Goal: Answer question/provide support: Share knowledge or assist other users

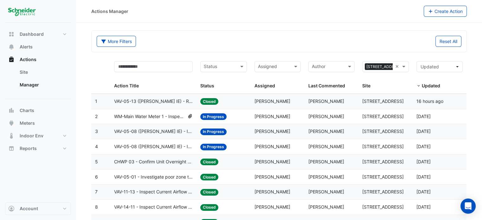
scroll to position [41, 0]
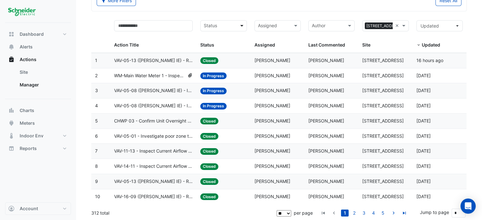
click at [242, 24] on span at bounding box center [243, 25] width 8 height 7
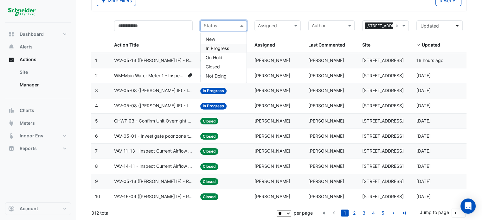
click at [227, 50] on span "In Progress" at bounding box center [217, 48] width 23 height 5
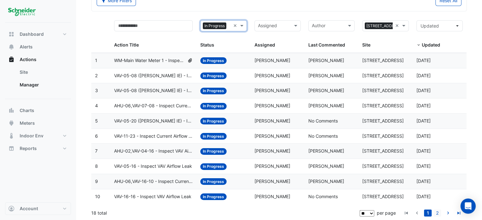
click at [440, 213] on link "2" at bounding box center [438, 213] width 8 height 7
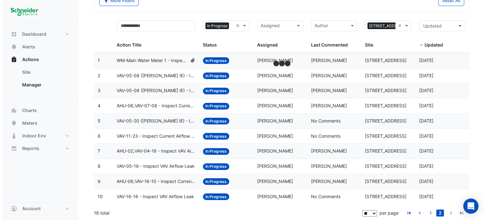
scroll to position [11, 0]
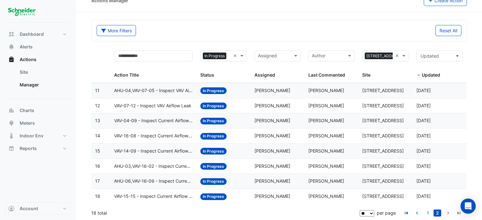
click at [173, 195] on span "VAV-15-15 - Inspect Current Airflow Faulty Sensor" at bounding box center [153, 196] width 79 height 7
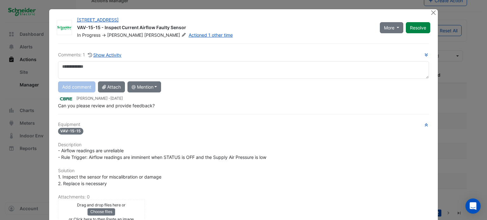
click at [34, 139] on ngb-modal-window "11-33 Exhibition Street VAV-15-15 - Inspect Current Airflow Faulty Sensor In Pr…" at bounding box center [243, 110] width 487 height 220
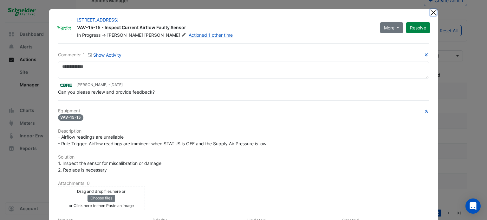
click at [431, 13] on button "Close" at bounding box center [433, 12] width 7 height 7
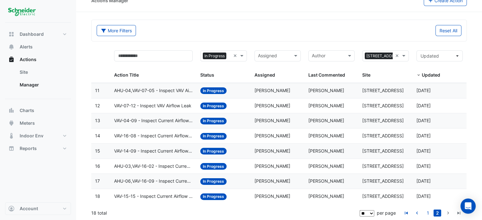
click at [164, 194] on span "VAV-15-15 - Inspect Current Airflow Faulty Sensor" at bounding box center [153, 196] width 79 height 7
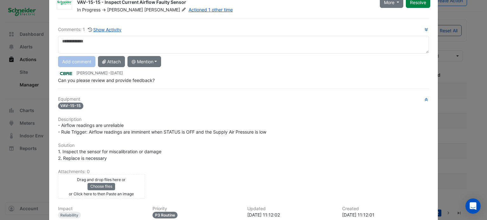
scroll to position [30, 0]
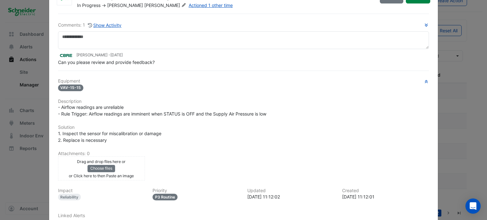
drag, startPoint x: 128, startPoint y: 124, endPoint x: 176, endPoint y: 120, distance: 48.0
click at [176, 120] on div "Equipment VAV-15-15 Description - Airflow readings are unreliable - Rule Trigge…" at bounding box center [243, 156] width 371 height 154
drag, startPoint x: 168, startPoint y: 114, endPoint x: 217, endPoint y: 109, distance: 49.6
click at [217, 109] on div "- Airflow readings are unreliable - Rule Trigger: Airflow readings are imminent…" at bounding box center [243, 110] width 371 height 13
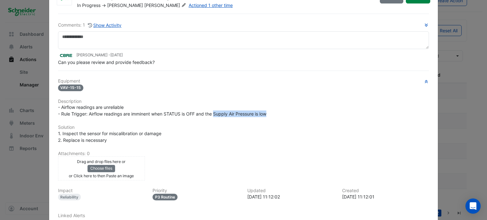
drag, startPoint x: 213, startPoint y: 114, endPoint x: 271, endPoint y: 111, distance: 57.8
click at [271, 111] on div "- Airflow readings are unreliable - Rule Trigger: Airflow readings are imminent…" at bounding box center [243, 110] width 371 height 13
drag, startPoint x: 267, startPoint y: 114, endPoint x: 214, endPoint y: 113, distance: 53.3
click at [214, 113] on div "- Airflow readings are unreliable - Rule Trigger: Airflow readings are imminent…" at bounding box center [243, 110] width 371 height 13
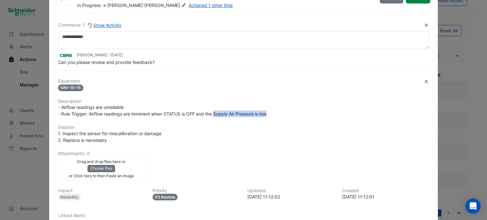
click at [214, 113] on span "- Airflow readings are unreliable - Rule Trigger: Airflow readings are imminent…" at bounding box center [162, 111] width 208 height 12
drag, startPoint x: 101, startPoint y: 132, endPoint x: 132, endPoint y: 131, distance: 30.8
click at [132, 131] on span "1. Inspect the sensor for miscalibration or damage 2. Replace is necessary" at bounding box center [109, 137] width 103 height 12
drag, startPoint x: 85, startPoint y: 138, endPoint x: 106, endPoint y: 140, distance: 21.0
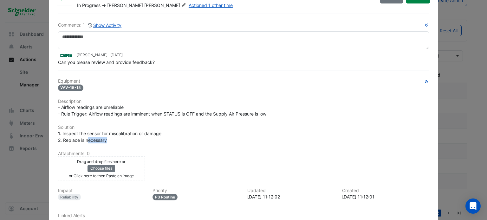
click at [106, 140] on div "1. Inspect the sensor for miscalibration or damage 2. Replace is necessary" at bounding box center [243, 136] width 371 height 13
drag, startPoint x: 105, startPoint y: 140, endPoint x: 76, endPoint y: 137, distance: 29.4
click at [76, 137] on div "1. Inspect the sensor for miscalibration or damage 2. Replace is necessary" at bounding box center [243, 136] width 371 height 13
click at [76, 137] on span "1. Inspect the sensor for miscalibration or damage 2. Replace is necessary" at bounding box center [109, 137] width 103 height 12
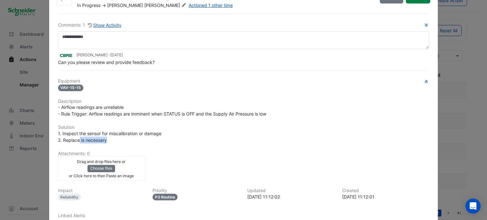
drag, startPoint x: 77, startPoint y: 137, endPoint x: 106, endPoint y: 140, distance: 29.6
click at [106, 140] on div "1. Inspect the sensor for miscalibration or damage 2. Replace is necessary" at bounding box center [243, 136] width 371 height 13
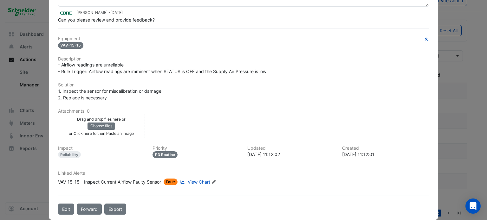
scroll to position [78, 0]
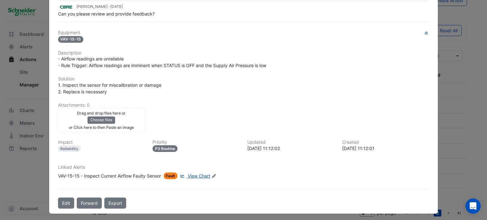
click at [205, 176] on span "View Chart" at bounding box center [199, 175] width 23 height 5
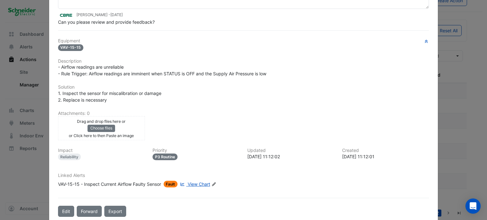
scroll to position [69, 0]
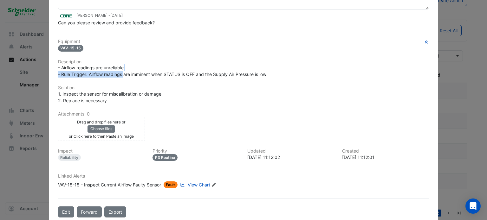
drag, startPoint x: 122, startPoint y: 75, endPoint x: 187, endPoint y: 68, distance: 64.7
click at [187, 68] on div "- Airflow readings are unreliable - Rule Trigger: Airflow readings are imminent…" at bounding box center [243, 70] width 371 height 13
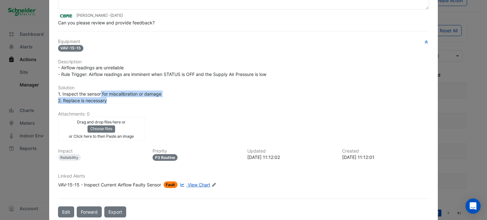
drag, startPoint x: 98, startPoint y: 90, endPoint x: 131, endPoint y: 99, distance: 34.2
click at [131, 99] on div "1. Inspect the sensor for miscalibration or damage 2. Replace is necessary" at bounding box center [243, 97] width 371 height 13
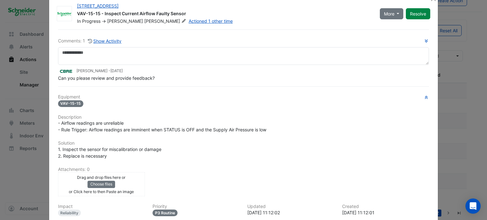
scroll to position [0, 0]
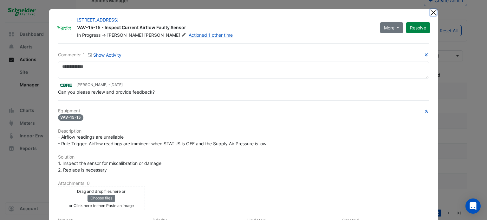
click at [431, 14] on button "Close" at bounding box center [433, 12] width 7 height 7
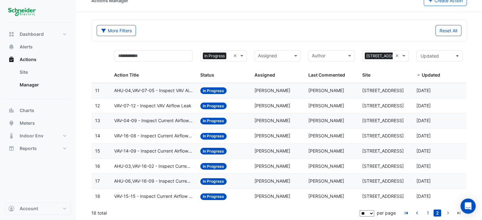
click at [176, 180] on span "AHU-06,VAV-16-09 - Inspect Current Airflow Faulty Sensor" at bounding box center [153, 181] width 79 height 7
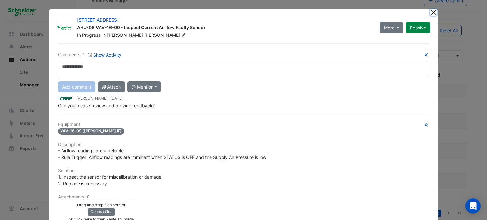
click at [432, 12] on button "Close" at bounding box center [433, 12] width 7 height 7
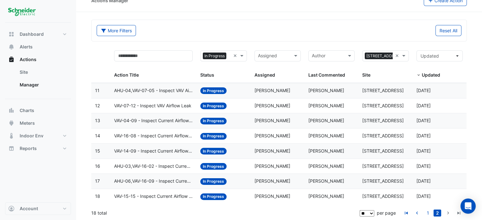
click at [164, 163] on span "AHU-03,VAV-16-02 - Inspect Current Airflow Faulty Sensor" at bounding box center [153, 166] width 79 height 7
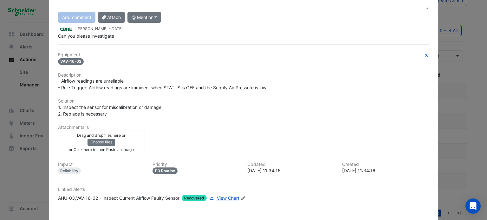
scroll to position [92, 0]
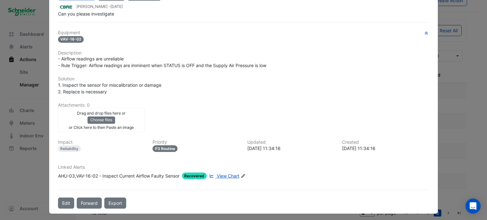
click at [223, 174] on span "View Chart" at bounding box center [228, 175] width 23 height 5
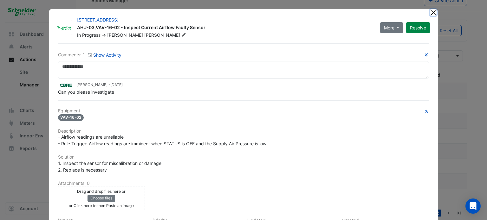
click at [430, 12] on button "Close" at bounding box center [433, 12] width 7 height 7
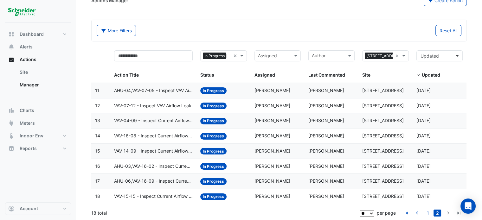
click at [158, 183] on span "AHU-06,VAV-16-09 - Inspect Current Airflow Faulty Sensor" at bounding box center [153, 181] width 79 height 7
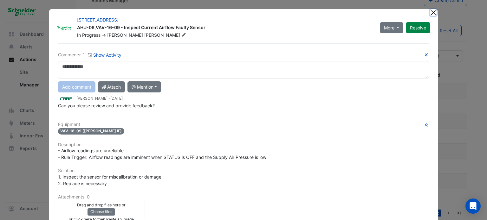
click at [430, 13] on button "Close" at bounding box center [433, 12] width 7 height 7
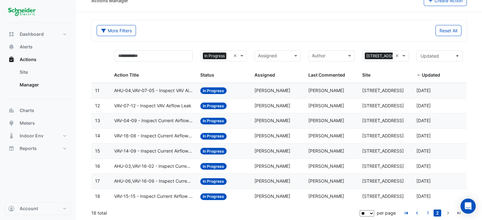
click at [151, 134] on span "VAV-16-08 - Inspect Current Airflow Faulty Sensor" at bounding box center [153, 136] width 79 height 7
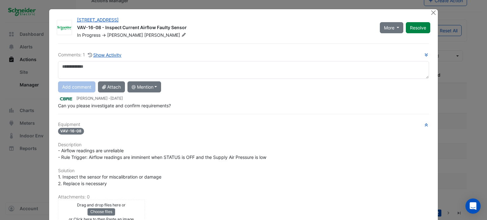
scroll to position [92, 0]
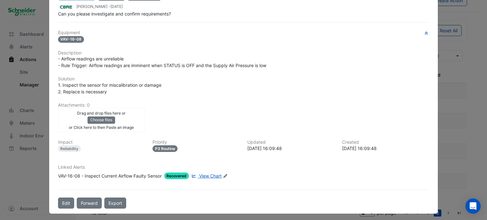
click at [204, 173] on span "View Chart" at bounding box center [210, 175] width 23 height 5
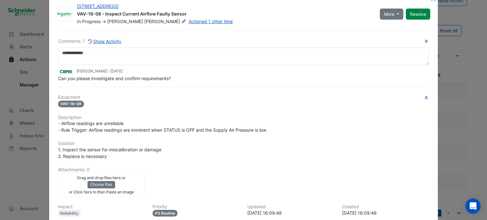
scroll to position [0, 0]
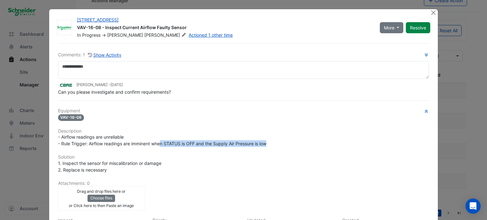
drag, startPoint x: 159, startPoint y: 145, endPoint x: 267, endPoint y: 140, distance: 108.2
click at [267, 140] on div "- Airflow readings are unreliable - Rule Trigger: Airflow readings are imminent…" at bounding box center [243, 140] width 371 height 13
drag, startPoint x: 268, startPoint y: 143, endPoint x: 55, endPoint y: 147, distance: 213.1
click at [55, 147] on div "Comments: 1 Show Activity Andrew Wright - 3 months and 8 days ago Can you pleas…" at bounding box center [243, 165] width 379 height 244
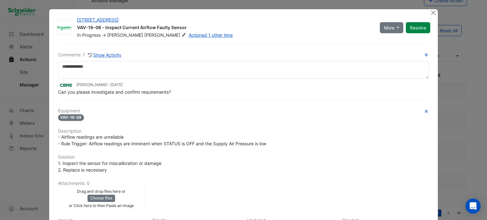
click at [55, 147] on div "Comments: 1 Show Activity Andrew Wright - 3 months and 8 days ago Can you pleas…" at bounding box center [243, 165] width 379 height 244
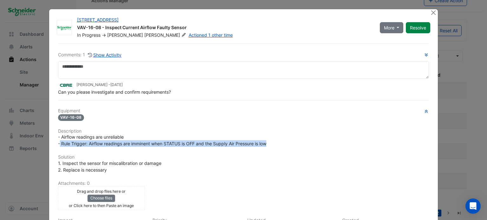
drag, startPoint x: 58, startPoint y: 140, endPoint x: 295, endPoint y: 142, distance: 236.6
click at [295, 142] on div "- Airflow readings are unreliable - Rule Trigger: Airflow readings are imminent…" at bounding box center [243, 140] width 371 height 13
drag, startPoint x: 268, startPoint y: 144, endPoint x: 55, endPoint y: 132, distance: 212.8
click at [58, 132] on div "Equipment VAV-16-08 Description - Airflow readings are unreliable - Rule Trigge…" at bounding box center [243, 185] width 371 height 154
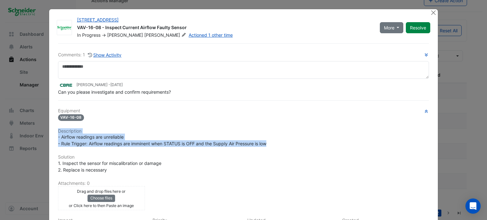
click at [58, 132] on h6 "Description" at bounding box center [243, 131] width 371 height 5
drag, startPoint x: 55, startPoint y: 131, endPoint x: 274, endPoint y: 145, distance: 219.3
click at [274, 145] on div "Equipment VAV-16-08 Description - Airflow readings are unreliable - Rule Trigge…" at bounding box center [243, 185] width 371 height 154
click at [274, 145] on div "- Airflow readings are unreliable - Rule Trigger: Airflow readings are imminent…" at bounding box center [243, 140] width 371 height 13
drag, startPoint x: 274, startPoint y: 145, endPoint x: 56, endPoint y: 132, distance: 218.6
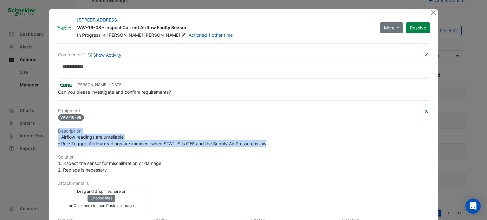
click at [58, 132] on div "Equipment VAV-16-08 Description - Airflow readings are unreliable - Rule Trigge…" at bounding box center [243, 185] width 371 height 154
click at [58, 132] on h6 "Description" at bounding box center [243, 131] width 371 height 5
drag, startPoint x: 55, startPoint y: 129, endPoint x: 270, endPoint y: 143, distance: 215.1
click at [270, 143] on div "Equipment VAV-16-08 Description - Airflow readings are unreliable - Rule Trigge…" at bounding box center [243, 185] width 371 height 154
click at [270, 143] on div "- Airflow readings are unreliable - Rule Trigger: Airflow readings are imminent…" at bounding box center [243, 140] width 371 height 13
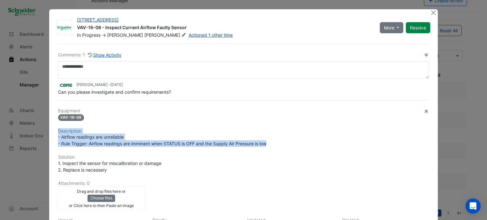
drag, startPoint x: 270, startPoint y: 143, endPoint x: 55, endPoint y: 129, distance: 216.1
click at [55, 129] on div "Comments: 1 Show Activity Andrew Wright - 3 months and 8 days ago Can you pleas…" at bounding box center [243, 165] width 379 height 244
drag, startPoint x: 55, startPoint y: 129, endPoint x: 285, endPoint y: 144, distance: 231.0
click at [285, 144] on div "Comments: 1 Show Activity Andrew Wright - 3 months and 8 days ago Can you pleas…" at bounding box center [243, 165] width 379 height 244
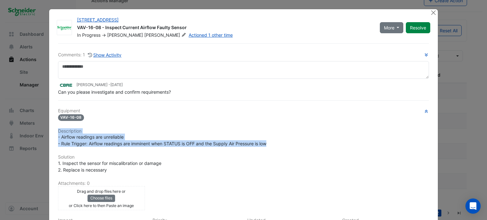
click at [285, 144] on div "- Airflow readings are unreliable - Rule Trigger: Airflow readings are imminent…" at bounding box center [243, 140] width 371 height 13
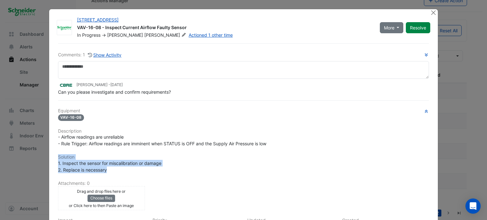
drag, startPoint x: 106, startPoint y: 171, endPoint x: 55, endPoint y: 156, distance: 53.2
click at [58, 156] on div "Equipment VAV-16-08 Description - Airflow readings are unreliable - Rule Trigge…" at bounding box center [243, 185] width 371 height 154
click at [58, 156] on h6 "Solution" at bounding box center [243, 157] width 371 height 5
drag, startPoint x: 55, startPoint y: 156, endPoint x: 121, endPoint y: 168, distance: 66.5
click at [121, 168] on div "Equipment VAV-16-08 Description - Airflow readings are unreliable - Rule Trigge…" at bounding box center [243, 185] width 371 height 154
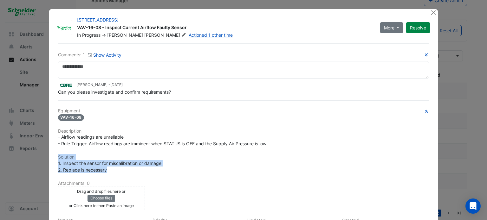
click at [121, 168] on div "1. Inspect the sensor for miscalibration or damage 2. Replace is necessary" at bounding box center [243, 166] width 371 height 13
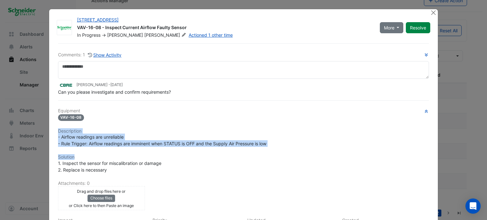
drag, startPoint x: 216, startPoint y: 114, endPoint x: 276, endPoint y: 147, distance: 68.4
click at [276, 147] on div "Equipment VAV-16-08 Description - Airflow readings are unreliable - Rule Trigge…" at bounding box center [243, 185] width 371 height 154
drag, startPoint x: 274, startPoint y: 145, endPoint x: 236, endPoint y: 115, distance: 48.6
click at [236, 115] on div "Equipment VAV-16-08 Description - Airflow readings are unreliable - Rule Trigge…" at bounding box center [243, 185] width 371 height 154
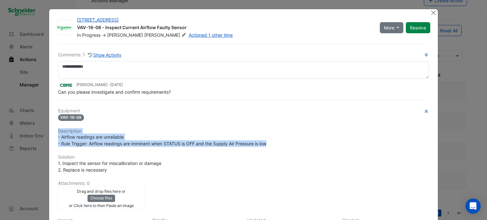
click at [236, 115] on div "VAV-16-08" at bounding box center [243, 117] width 371 height 7
drag, startPoint x: 215, startPoint y: 106, endPoint x: 285, endPoint y: 144, distance: 80.1
click at [285, 144] on div "Comments: 1 Show Activity Andrew Wright - 3 months and 8 days ago Can you pleas…" at bounding box center [243, 165] width 379 height 244
click at [285, 144] on div "- Airflow readings are unreliable - Rule Trigger: Airflow readings are imminent…" at bounding box center [243, 140] width 371 height 13
drag, startPoint x: 285, startPoint y: 144, endPoint x: 216, endPoint y: 119, distance: 73.0
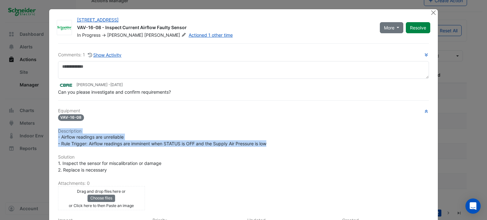
click at [216, 119] on div "Equipment VAV-16-08 Description - Airflow readings are unreliable - Rule Trigge…" at bounding box center [243, 185] width 371 height 154
click at [216, 119] on div "VAV-16-08" at bounding box center [243, 117] width 371 height 7
drag, startPoint x: 216, startPoint y: 119, endPoint x: 280, endPoint y: 144, distance: 68.3
click at [280, 144] on div "Equipment VAV-16-08 Description - Airflow readings are unreliable - Rule Trigge…" at bounding box center [243, 185] width 371 height 154
click at [280, 144] on div "- Airflow readings are unreliable - Rule Trigger: Airflow readings are imminent…" at bounding box center [243, 140] width 371 height 13
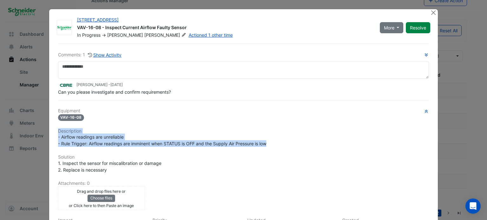
drag, startPoint x: 280, startPoint y: 144, endPoint x: 191, endPoint y: 120, distance: 92.1
click at [191, 120] on div "Equipment VAV-16-08 Description - Airflow readings are unreliable - Rule Trigge…" at bounding box center [243, 185] width 371 height 154
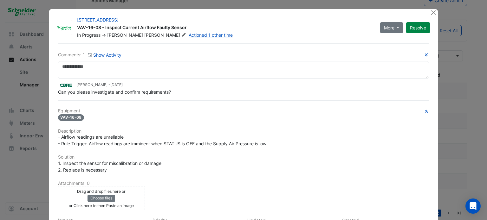
drag, startPoint x: 191, startPoint y: 120, endPoint x: 270, endPoint y: 143, distance: 82.1
click at [270, 143] on div "Equipment VAV-16-08 Description - Airflow readings are unreliable - Rule Trigge…" at bounding box center [243, 185] width 371 height 154
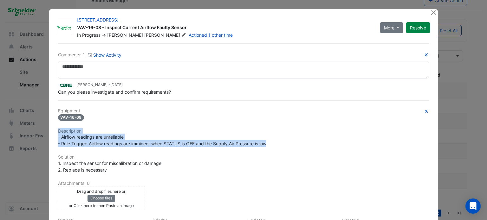
drag, startPoint x: 270, startPoint y: 143, endPoint x: 251, endPoint y: 119, distance: 31.0
click at [251, 119] on div "Equipment VAV-16-08 Description - Airflow readings are unreliable - Rule Trigge…" at bounding box center [243, 185] width 371 height 154
click at [251, 119] on div "VAV-16-08" at bounding box center [243, 117] width 371 height 7
drag, startPoint x: 234, startPoint y: 120, endPoint x: 270, endPoint y: 142, distance: 41.3
click at [270, 142] on div "Equipment VAV-16-08 Description - Airflow readings are unreliable - Rule Trigge…" at bounding box center [243, 185] width 371 height 154
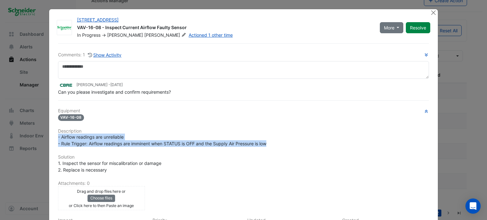
click at [270, 142] on div "- Airflow readings are unreliable - Rule Trigger: Airflow readings are imminent…" at bounding box center [243, 140] width 371 height 13
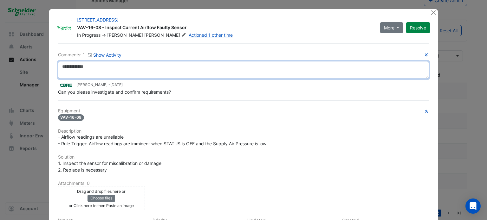
click at [166, 63] on textarea at bounding box center [243, 70] width 371 height 18
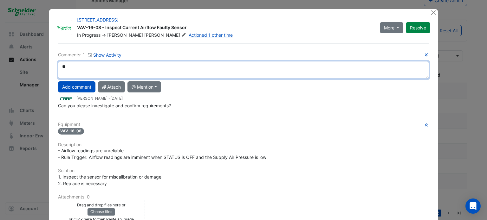
type textarea "*"
click at [127, 66] on textarea at bounding box center [243, 70] width 371 height 18
click at [113, 68] on textarea at bounding box center [243, 70] width 371 height 18
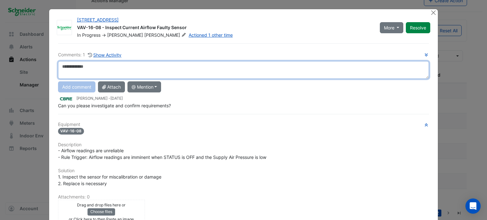
click at [93, 66] on textarea at bounding box center [243, 70] width 371 height 18
click at [99, 66] on textarea at bounding box center [243, 70] width 371 height 18
click at [132, 69] on textarea at bounding box center [243, 70] width 371 height 18
paste textarea "**********"
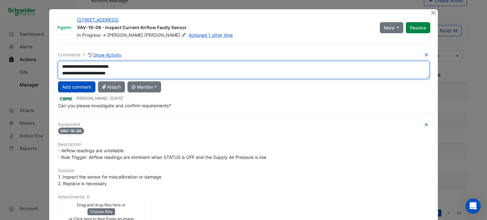
drag, startPoint x: 126, startPoint y: 67, endPoint x: 42, endPoint y: 72, distance: 83.2
click at [42, 72] on ngb-modal-window "11-33 Exhibition Street VAV-16-08 - Inspect Current Airflow Faulty Sensor In Pr…" at bounding box center [243, 110] width 487 height 220
type textarea "**********"
drag, startPoint x: 144, startPoint y: 73, endPoint x: 45, endPoint y: 68, distance: 99.0
click at [45, 68] on ngb-modal-window "11-33 Exhibition Street VAV-16-08 - Inspect Current Airflow Faulty Sensor In Pr…" at bounding box center [243, 110] width 487 height 220
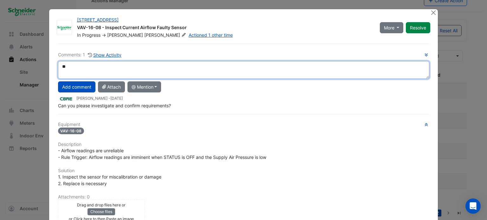
type textarea "*"
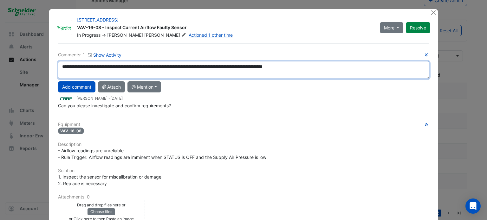
drag, startPoint x: 336, startPoint y: 68, endPoint x: 59, endPoint y: 63, distance: 276.9
click at [59, 63] on textarea "**********" at bounding box center [243, 70] width 371 height 18
click at [329, 68] on textarea "**********" at bounding box center [243, 70] width 371 height 18
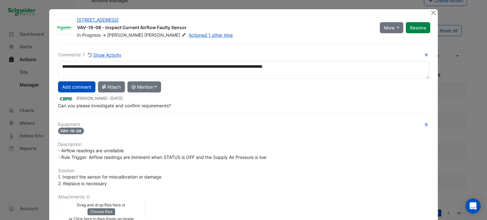
click at [340, 107] on div "Can you please investigate and confirm requirements?" at bounding box center [243, 105] width 371 height 7
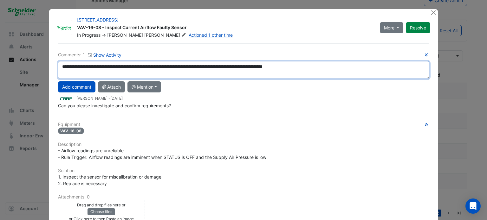
click at [176, 66] on textarea "**********" at bounding box center [243, 70] width 371 height 18
click at [397, 64] on textarea "**********" at bounding box center [243, 70] width 371 height 18
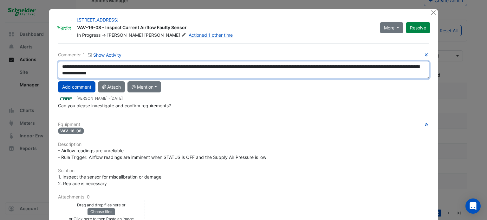
click at [211, 75] on textarea "**********" at bounding box center [243, 70] width 371 height 18
type textarea "**********"
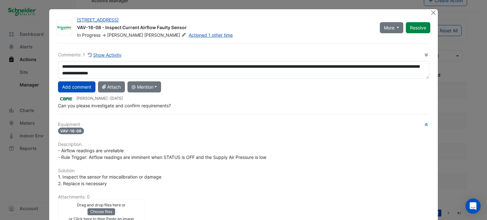
click at [81, 85] on button "Add comment" at bounding box center [76, 87] width 37 height 11
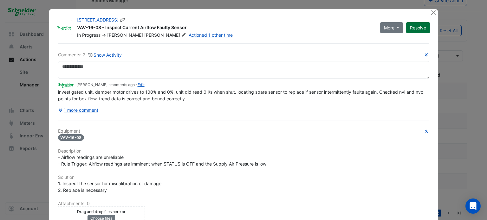
click at [417, 29] on button "Resolve" at bounding box center [418, 27] width 24 height 11
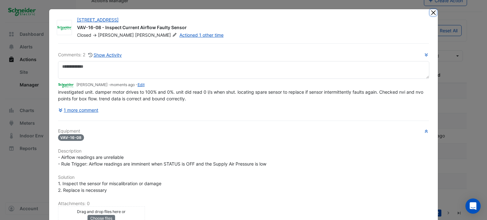
click at [430, 15] on button "Close" at bounding box center [433, 12] width 7 height 7
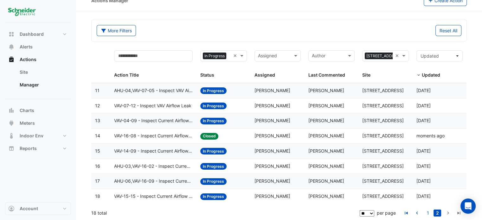
click at [169, 181] on span "AHU-06,VAV-16-09 - Inspect Current Airflow Faulty Sensor" at bounding box center [153, 181] width 79 height 7
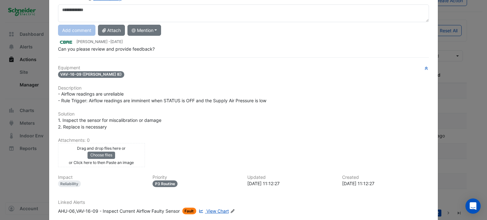
scroll to position [92, 0]
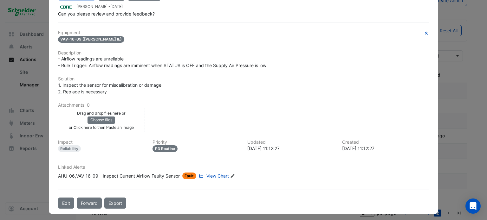
click at [220, 174] on span "View Chart" at bounding box center [217, 175] width 23 height 5
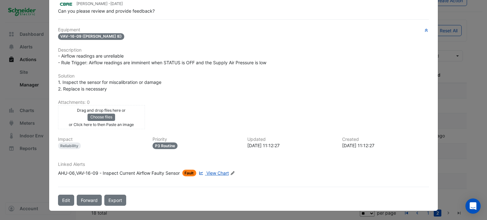
scroll to position [78, 0]
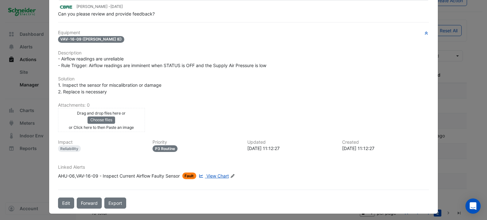
click at [452, 97] on ngb-modal-window "11-33 Exhibition Street AHU-06,VAV-16-09 - Inspect Current Airflow Faulty Senso…" at bounding box center [243, 110] width 487 height 220
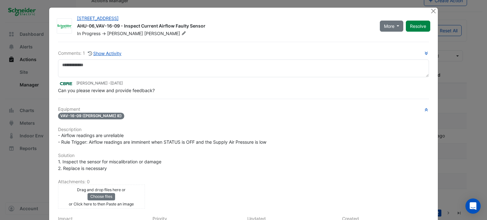
scroll to position [1, 0]
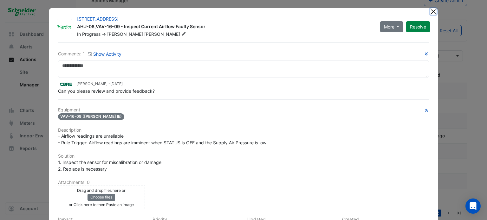
click at [431, 10] on button "Close" at bounding box center [433, 11] width 7 height 7
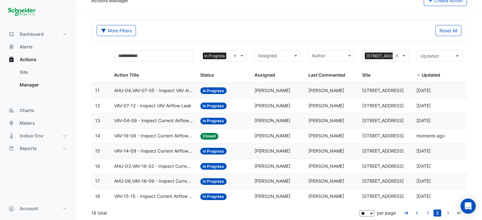
click at [161, 141] on datatable-body-cell "Action Title: VAV-16-08 - Inspect Current Airflow Faulty Sensor" at bounding box center [153, 136] width 87 height 15
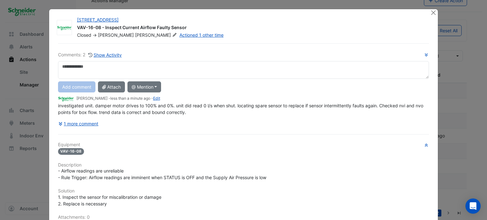
scroll to position [112, 0]
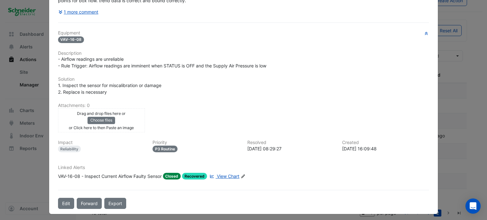
click at [223, 177] on link "View Chart" at bounding box center [223, 176] width 31 height 7
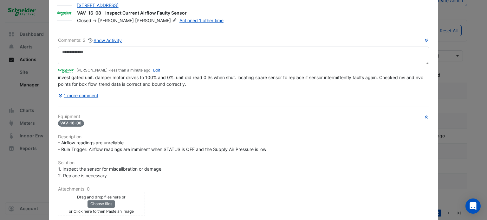
scroll to position [0, 0]
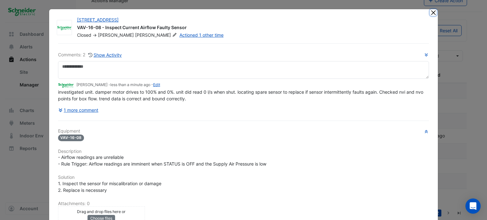
click at [431, 14] on button "Close" at bounding box center [433, 12] width 7 height 7
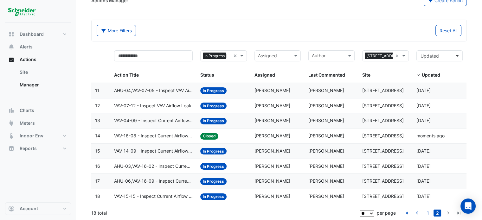
click at [175, 164] on span "AHU-03,VAV-16-02 - Inspect Current Airflow Faulty Sensor" at bounding box center [153, 166] width 79 height 7
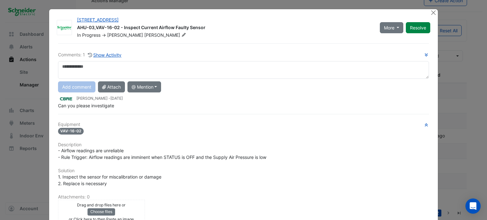
click at [108, 65] on textarea at bounding box center [243, 70] width 371 height 18
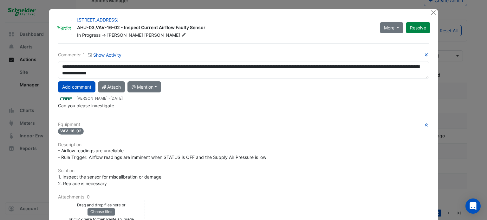
click at [203, 72] on textarea "**********" at bounding box center [243, 70] width 371 height 18
type textarea "**********"
click at [79, 87] on button "Add comment" at bounding box center [76, 87] width 37 height 11
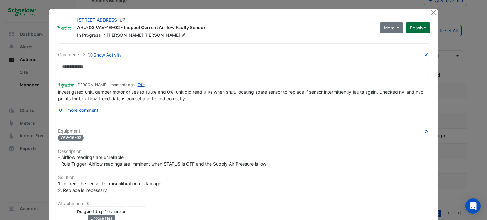
click at [416, 31] on button "Resolve" at bounding box center [418, 27] width 24 height 11
click at [430, 13] on button "Close" at bounding box center [433, 12] width 7 height 7
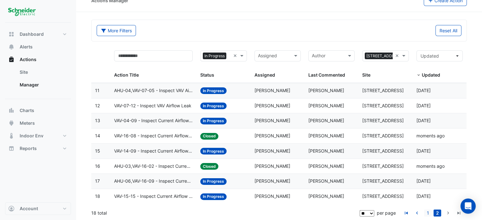
click at [427, 212] on link "1" at bounding box center [428, 213] width 8 height 7
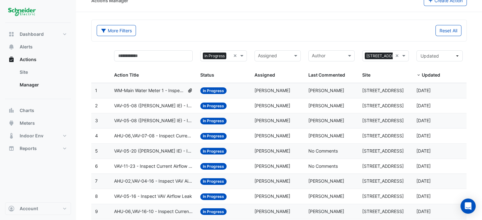
scroll to position [41, 0]
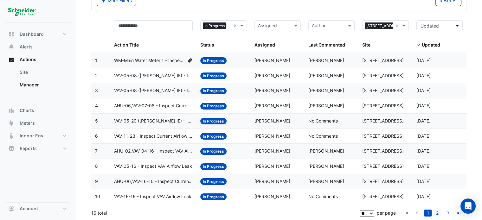
click at [438, 214] on link "2" at bounding box center [438, 213] width 8 height 7
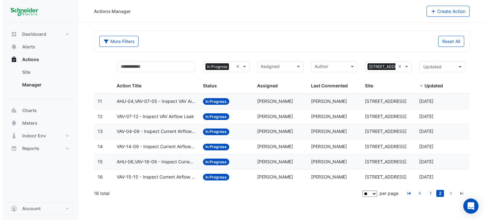
scroll to position [0, 0]
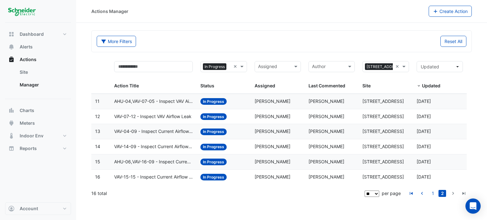
click at [160, 160] on span "AHU-06,VAV-16-09 - Inspect Current Airflow Faulty Sensor" at bounding box center [153, 162] width 79 height 7
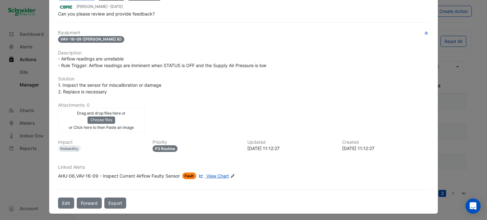
scroll to position [92, 0]
click at [474, 121] on ngb-modal-window "11-33 Exhibition Street AHU-06,VAV-16-09 - Inspect Current Airflow Faulty Senso…" at bounding box center [243, 110] width 487 height 220
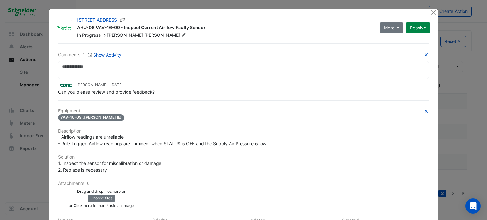
scroll to position [0, 0]
click at [432, 12] on button "Close" at bounding box center [433, 12] width 7 height 7
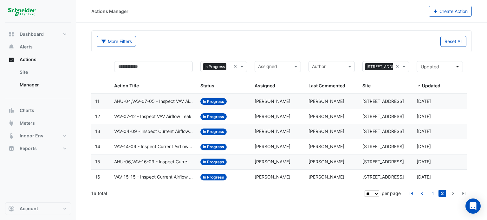
click at [121, 142] on datatable-body-cell "Action Title: VAV-14-09 - Inspect Current Airflow Faulty Sensor" at bounding box center [153, 147] width 87 height 15
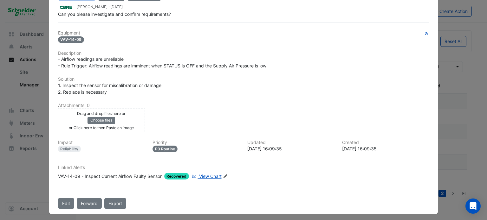
scroll to position [92, 0]
click at [214, 173] on span "View Chart" at bounding box center [210, 175] width 23 height 5
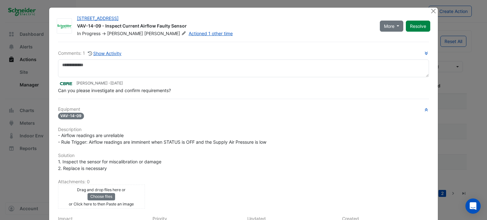
scroll to position [0, 0]
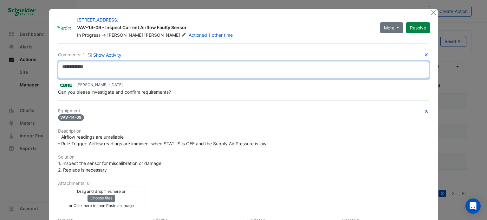
click at [136, 64] on textarea at bounding box center [243, 70] width 371 height 18
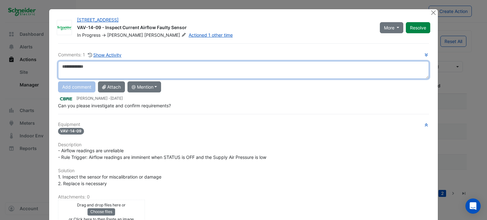
paste textarea "**********"
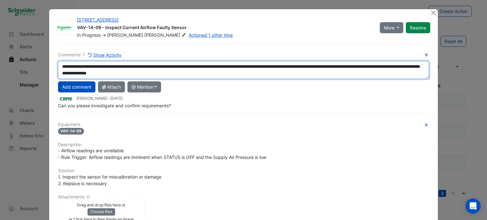
click at [204, 73] on textarea "**********" at bounding box center [243, 70] width 371 height 18
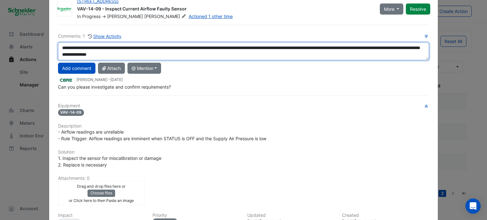
scroll to position [12, 0]
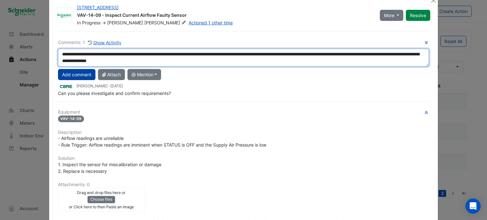
type textarea "**********"
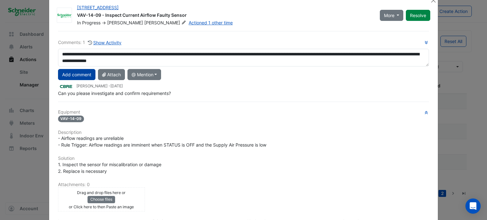
click at [63, 71] on button "Add comment" at bounding box center [76, 74] width 37 height 11
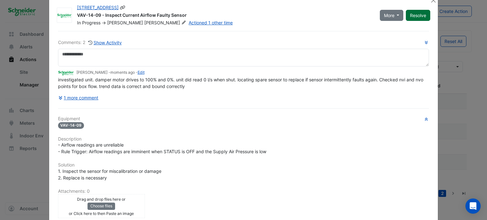
click at [413, 16] on button "Resolve" at bounding box center [418, 15] width 24 height 11
click at [459, 60] on ngb-modal-window "11-33 Exhibition Street VAV-14-09 - Inspect Current Airflow Faulty Sensor Close…" at bounding box center [243, 110] width 487 height 220
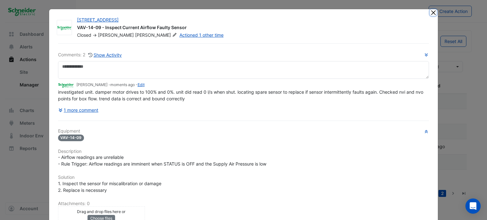
click at [434, 10] on button "Close" at bounding box center [433, 12] width 7 height 7
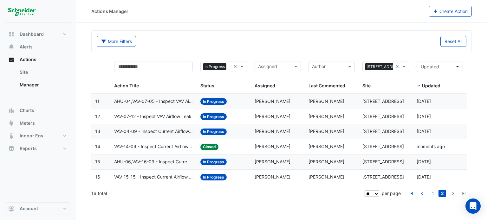
click at [171, 127] on datatable-body-cell "Action Title: VAV-04-09 - Inspect Current Airflow Faulty Sensor" at bounding box center [153, 131] width 87 height 15
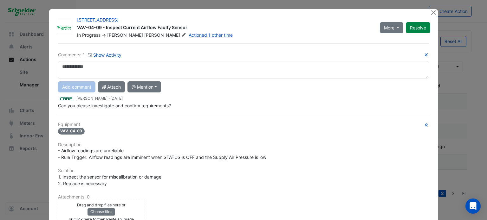
click at [430, 16] on div at bounding box center [434, 12] width 8 height 7
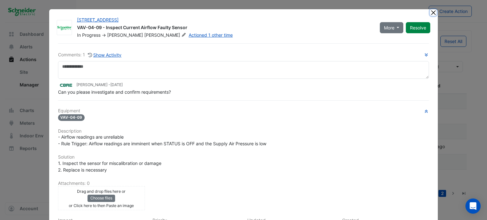
click at [433, 13] on button "Close" at bounding box center [433, 12] width 7 height 7
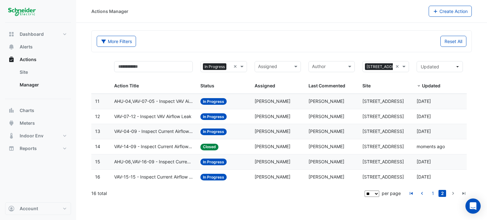
click at [163, 119] on span "VAV-07-12 - Inspect VAV Airflow Leak" at bounding box center [152, 116] width 77 height 7
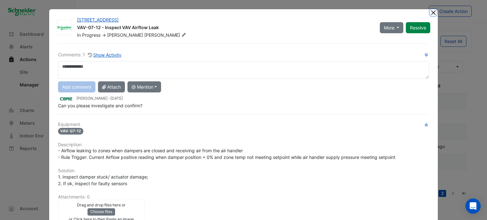
click at [434, 11] on button "Close" at bounding box center [433, 12] width 7 height 7
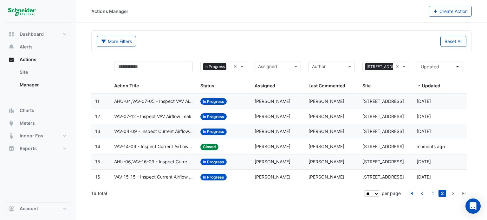
click at [147, 101] on span "AHU-04,VAV-07-05 - Inspect VAV Airflow Leak" at bounding box center [153, 101] width 79 height 7
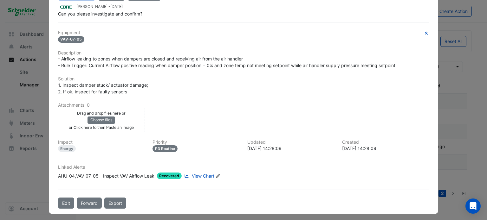
scroll to position [72, 0]
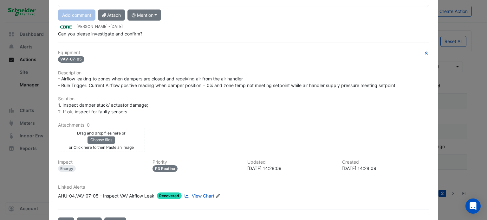
click at [195, 193] on span "View Chart" at bounding box center [203, 195] width 23 height 5
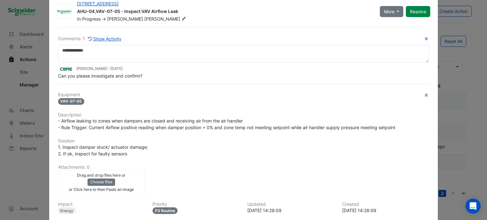
scroll to position [0, 0]
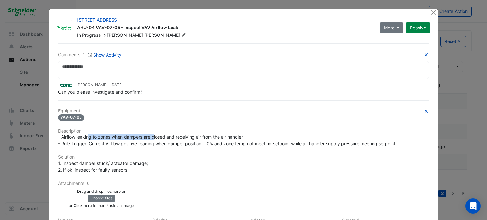
drag, startPoint x: 88, startPoint y: 134, endPoint x: 152, endPoint y: 137, distance: 64.5
click at [152, 137] on span "- Airflow leaking to zones when dampers are closed and receiving air from the a…" at bounding box center [226, 140] width 337 height 12
drag, startPoint x: 152, startPoint y: 137, endPoint x: 230, endPoint y: 138, distance: 78.0
click at [230, 138] on span "- Airflow leaking to zones when dampers are closed and receiving air from the a…" at bounding box center [226, 140] width 337 height 12
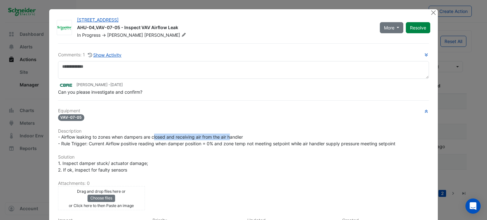
click at [230, 138] on span "- Airflow leaking to zones when dampers are closed and receiving air from the a…" at bounding box center [226, 140] width 337 height 12
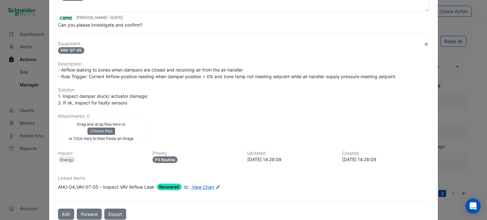
scroll to position [67, 0]
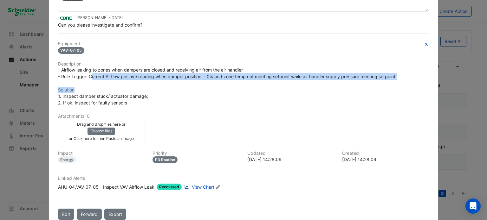
drag, startPoint x: 90, startPoint y: 72, endPoint x: 166, endPoint y: 80, distance: 76.5
click at [166, 80] on div "Equipment VAV-07-05 Description - Airflow leaking to zones when dampers are clo…" at bounding box center [243, 118] width 371 height 154
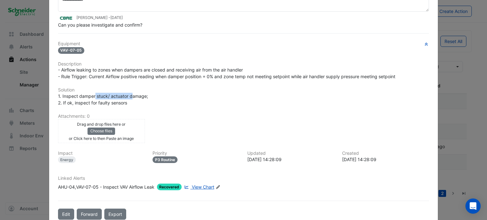
drag, startPoint x: 93, startPoint y: 96, endPoint x: 129, endPoint y: 96, distance: 36.5
click at [129, 96] on span "1. Inspect damper stuck/ actuator damage; 2. If ok, inspect for faulty sensors" at bounding box center [103, 100] width 90 height 12
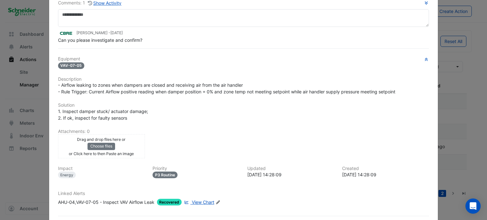
scroll to position [22, 0]
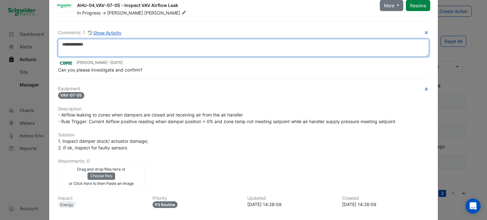
click at [145, 44] on textarea at bounding box center [243, 48] width 371 height 18
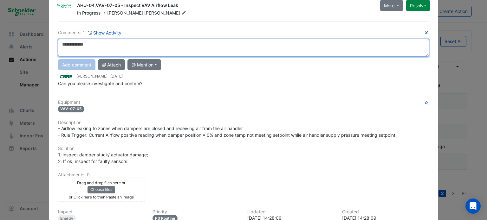
type textarea "*"
type textarea "**********"
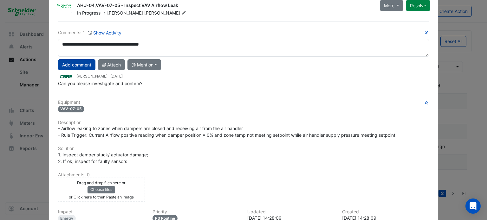
click at [84, 65] on button "Add comment" at bounding box center [76, 64] width 37 height 11
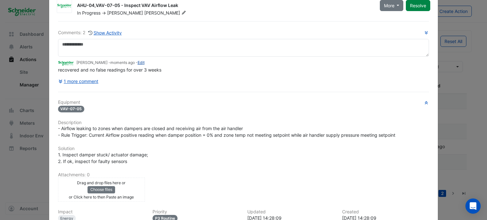
click at [138, 63] on link "Edit" at bounding box center [141, 62] width 7 height 5
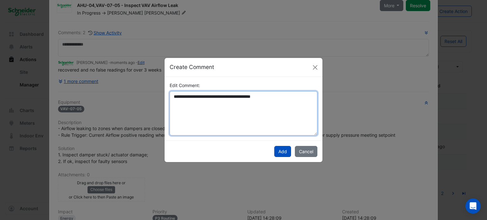
click at [260, 97] on textarea "**********" at bounding box center [244, 113] width 148 height 44
type textarea "**********"
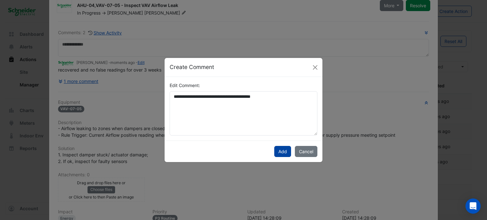
click at [289, 154] on button "Add" at bounding box center [282, 151] width 17 height 11
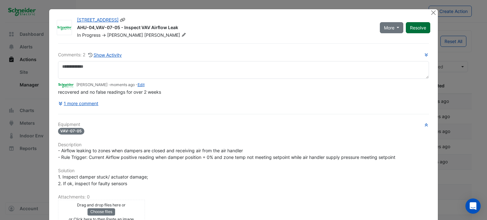
click at [419, 27] on button "Resolve" at bounding box center [418, 27] width 24 height 11
click at [432, 13] on button "Close" at bounding box center [433, 12] width 7 height 7
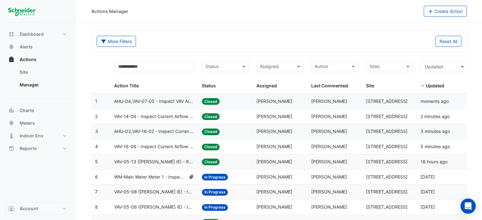
scroll to position [41, 0]
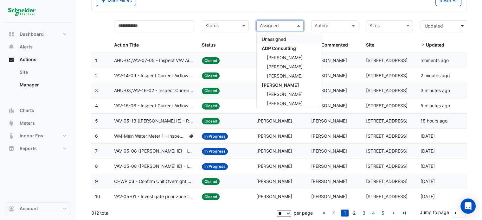
click at [289, 24] on input "text" at bounding box center [276, 26] width 33 height 7
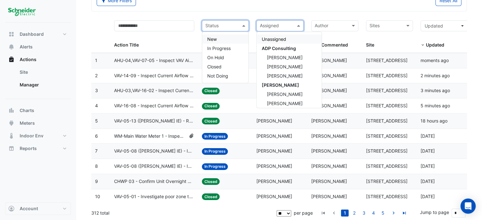
click at [232, 23] on input "text" at bounding box center [221, 26] width 33 height 7
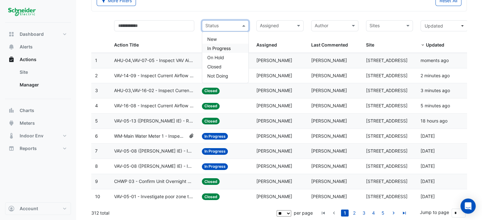
click at [221, 47] on span "In Progress" at bounding box center [218, 48] width 23 height 5
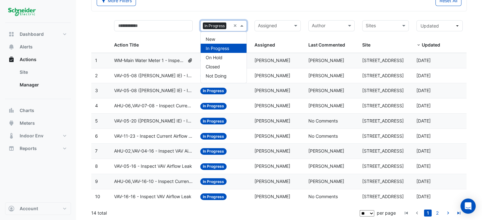
click at [243, 25] on span at bounding box center [243, 25] width 8 height 7
click at [217, 64] on span "Closed" at bounding box center [213, 66] width 14 height 5
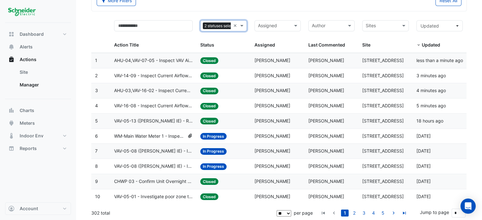
click at [242, 36] on div "Status 2 statuses selected × Status" at bounding box center [223, 34] width 46 height 29
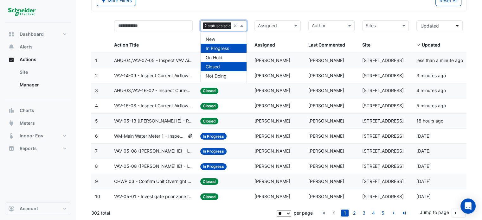
scroll to position [0, 14]
click at [241, 25] on span at bounding box center [243, 25] width 8 height 7
click at [222, 65] on div "Closed" at bounding box center [224, 66] width 46 height 9
click at [251, 16] on datatable-header-cell "Assigned Assigned" at bounding box center [278, 34] width 54 height 36
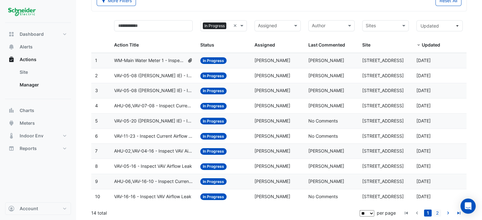
click at [438, 211] on link "2" at bounding box center [438, 213] width 8 height 7
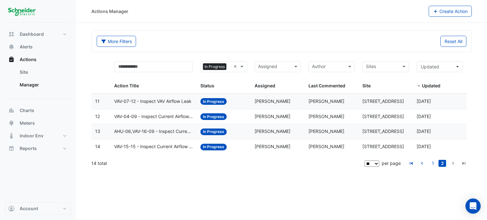
click at [153, 101] on span "VAV-07-12 - Inspect VAV Airflow Leak" at bounding box center [152, 101] width 77 height 7
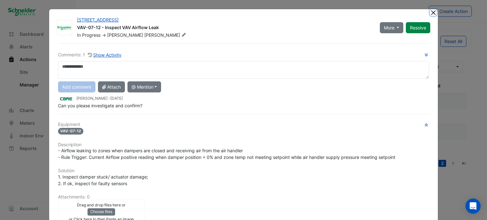
click at [432, 12] on button "Close" at bounding box center [433, 12] width 7 height 7
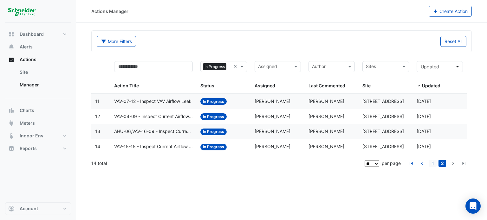
click at [436, 160] on link "1" at bounding box center [433, 163] width 8 height 7
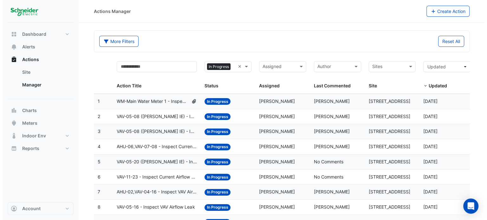
scroll to position [41, 0]
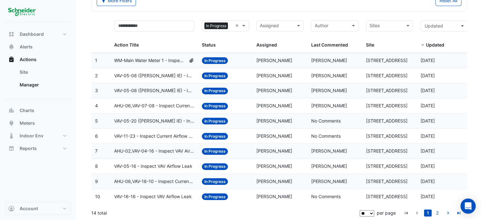
click at [176, 193] on span "VAV-16-16 - Inspect VAV Airflow Leak" at bounding box center [152, 196] width 77 height 7
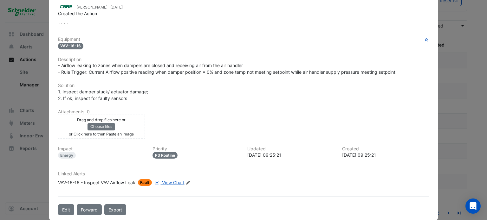
scroll to position [0, 0]
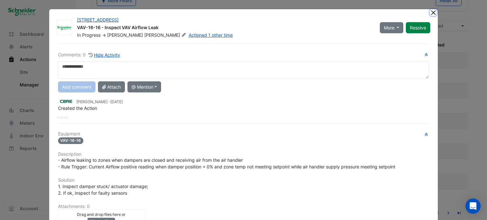
click at [430, 14] on button "Close" at bounding box center [433, 12] width 7 height 7
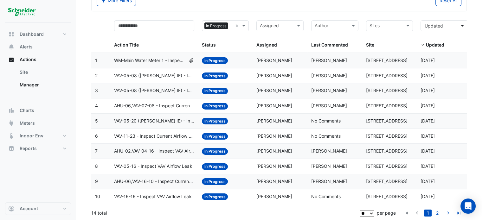
click at [155, 185] on datatable-body-cell "Action Title: AHU-06,VAV-16-10 - Inspect Current Airflow Faulty Sensor" at bounding box center [154, 181] width 88 height 15
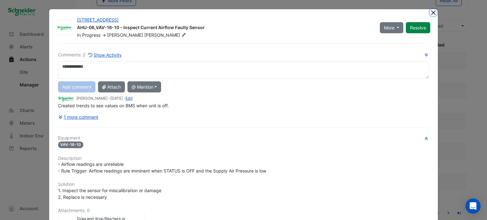
click at [431, 13] on button "Close" at bounding box center [433, 12] width 7 height 7
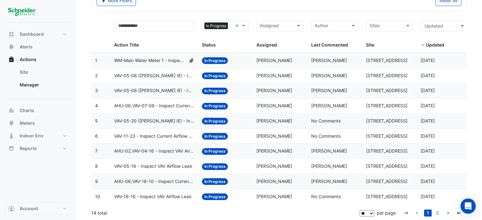
click at [151, 170] on datatable-body-cell "Action Title: VAV-05-16 - Inspect VAV Airflow Leak" at bounding box center [154, 166] width 88 height 15
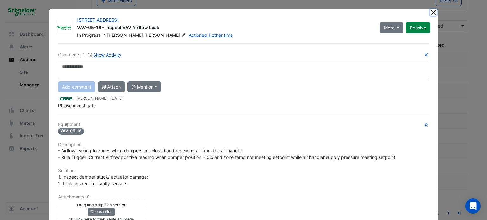
click at [430, 12] on button "Close" at bounding box center [433, 12] width 7 height 7
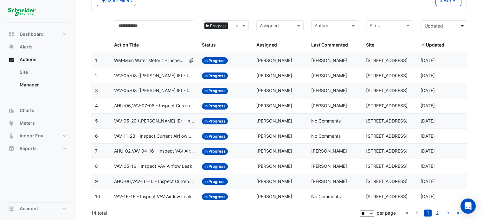
click at [151, 163] on span "VAV-05-16 - Inspect VAV Airflow Leak" at bounding box center [153, 166] width 78 height 7
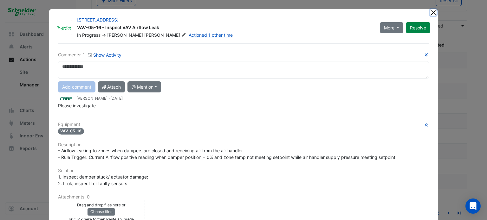
click at [430, 11] on button "Close" at bounding box center [433, 12] width 7 height 7
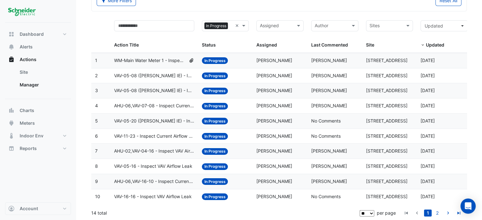
click at [148, 149] on span "AHU-02,VAV-04-16 - Inspect VAV Airflow Leak" at bounding box center [154, 151] width 80 height 7
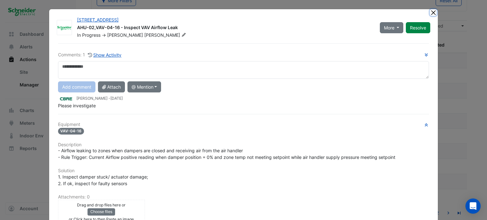
click at [431, 13] on button "Close" at bounding box center [433, 12] width 7 height 7
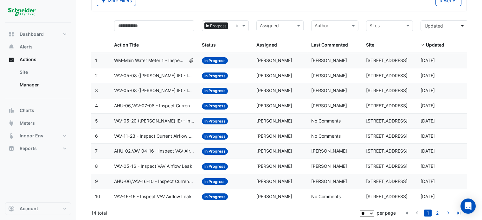
click at [159, 134] on span "VAV-11-23 - Inspect Current Airflow Faulty Sensor" at bounding box center [154, 136] width 80 height 7
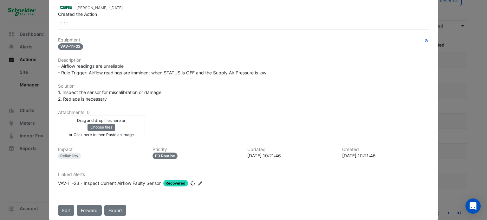
scroll to position [94, 0]
click at [210, 182] on span "View Chart" at bounding box center [209, 183] width 23 height 5
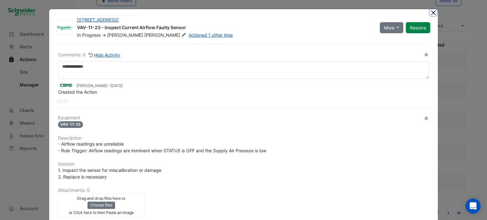
click at [430, 11] on button "Close" at bounding box center [433, 12] width 7 height 7
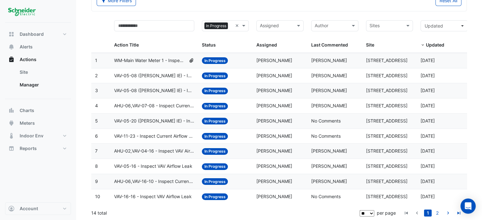
click at [151, 121] on span "VAV-05-20 (NABERS IE) - Inspect Current Airflow Faulty Sensor" at bounding box center [154, 121] width 80 height 7
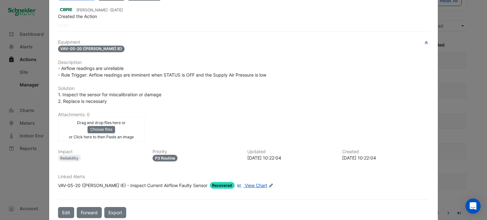
scroll to position [76, 0]
click at [245, 185] on span "View Chart" at bounding box center [256, 185] width 23 height 5
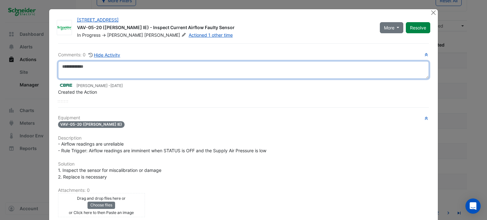
click at [123, 71] on textarea at bounding box center [243, 70] width 371 height 18
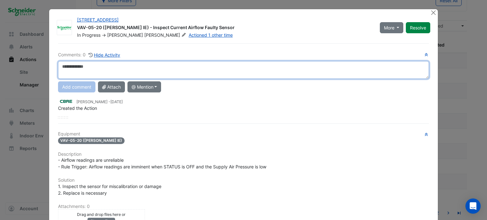
paste textarea "**********"
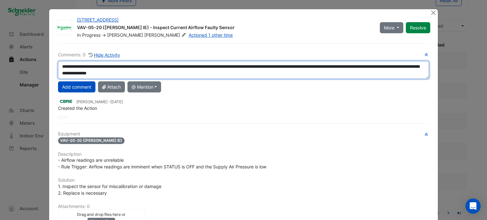
click at [204, 65] on textarea "**********" at bounding box center [243, 70] width 371 height 18
click at [206, 75] on textarea "**********" at bounding box center [243, 70] width 371 height 18
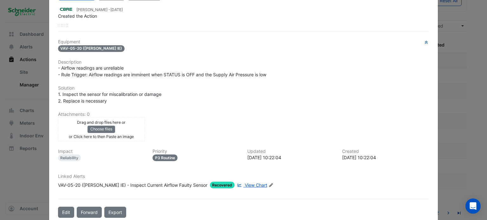
scroll to position [91, 0]
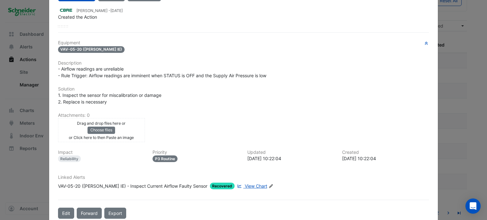
type textarea "**********"
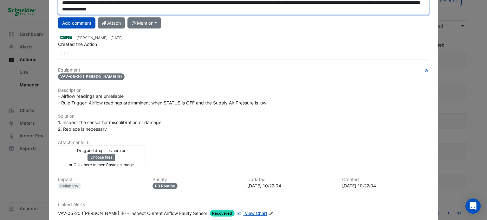
scroll to position [0, 0]
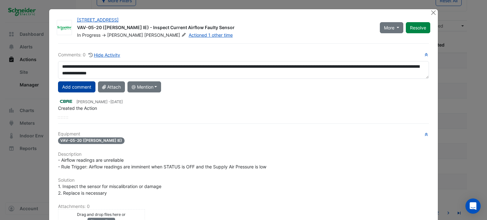
click at [83, 85] on button "Add comment" at bounding box center [76, 87] width 37 height 11
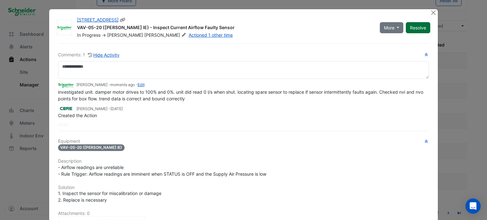
click at [413, 24] on button "Resolve" at bounding box center [418, 27] width 24 height 11
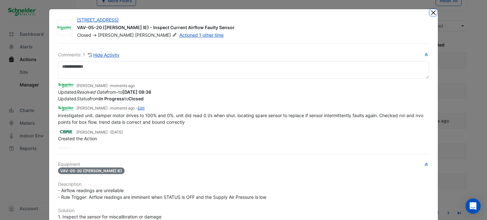
click at [433, 12] on button "Close" at bounding box center [433, 12] width 7 height 7
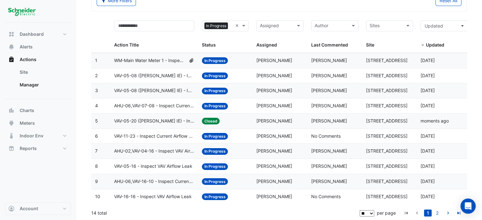
click at [156, 118] on span "VAV-05-20 (NABERS IE) - Inspect Current Airflow Faulty Sensor" at bounding box center [154, 121] width 80 height 7
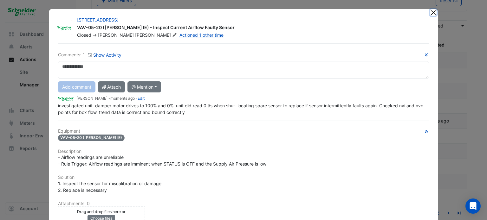
click at [430, 10] on button "Close" at bounding box center [433, 12] width 7 height 7
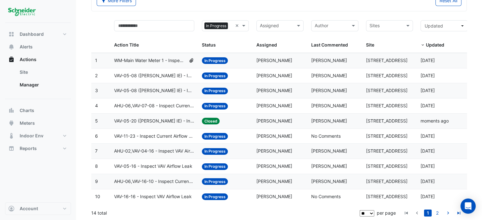
click at [145, 105] on span "AHU-06,VAV-07-08 - Inspect Current Airflow Faulty Sensor" at bounding box center [154, 105] width 80 height 7
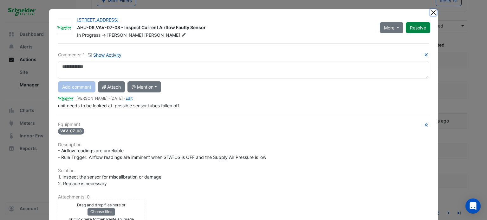
click at [432, 10] on button "Close" at bounding box center [433, 12] width 7 height 7
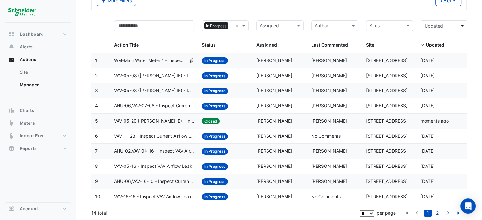
click at [152, 94] on span "VAV-05-08 (NABERS IE) - Inspect Critical Sensor Broken" at bounding box center [154, 90] width 80 height 7
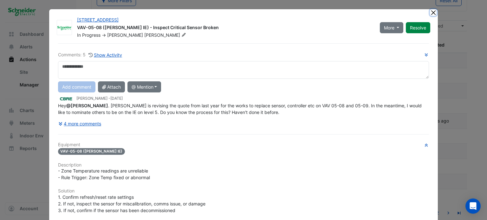
click at [431, 13] on button "Close" at bounding box center [433, 12] width 7 height 7
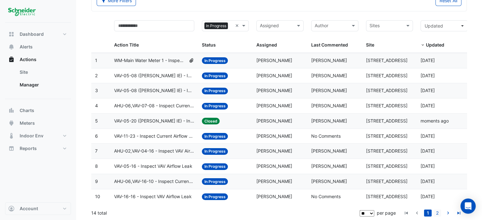
click at [438, 216] on link "2" at bounding box center [438, 213] width 8 height 7
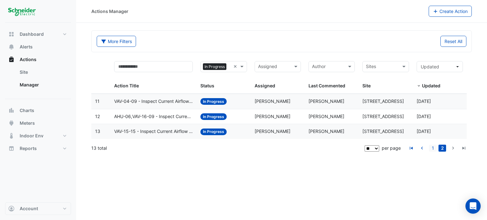
click at [434, 148] on link "1" at bounding box center [433, 148] width 8 height 7
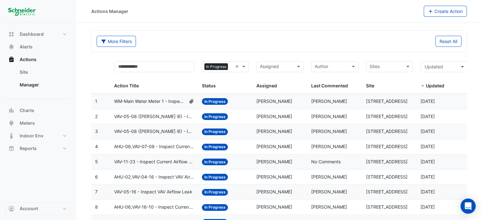
click at [189, 147] on span "AHU-06,VAV-07-08 - Inspect Current Airflow Faulty Sensor" at bounding box center [154, 146] width 80 height 7
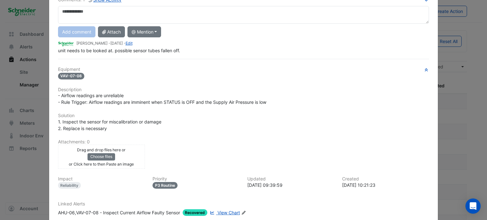
scroll to position [76, 0]
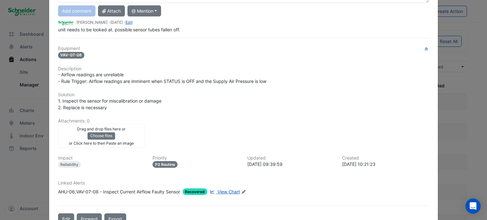
click at [221, 189] on span "View Chart" at bounding box center [229, 191] width 23 height 5
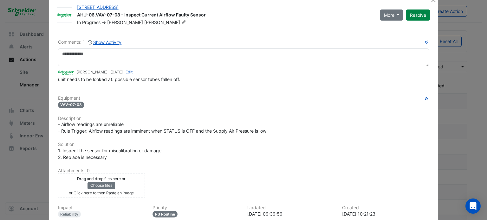
scroll to position [4, 0]
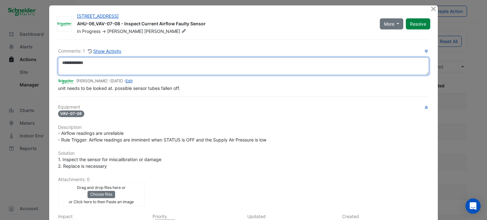
click at [110, 62] on textarea at bounding box center [243, 66] width 371 height 18
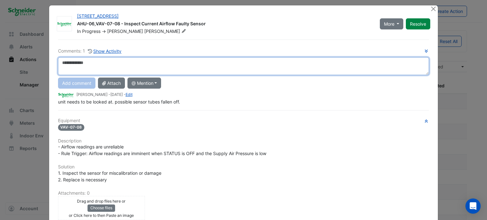
paste textarea "**********"
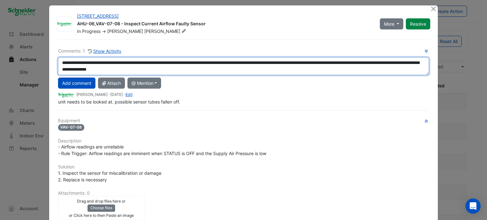
click at [213, 70] on textarea "**********" at bounding box center [243, 66] width 371 height 18
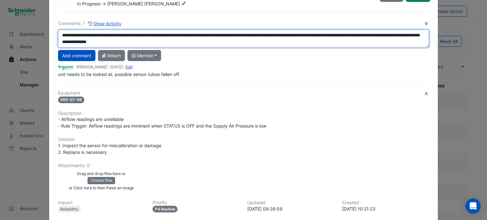
scroll to position [30, 0]
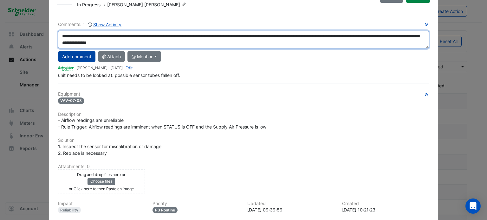
type textarea "**********"
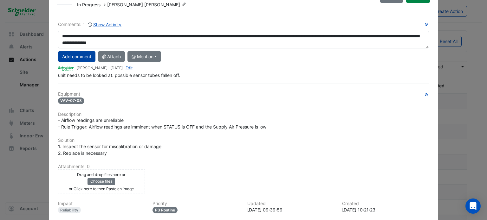
click at [75, 54] on button "Add comment" at bounding box center [76, 56] width 37 height 11
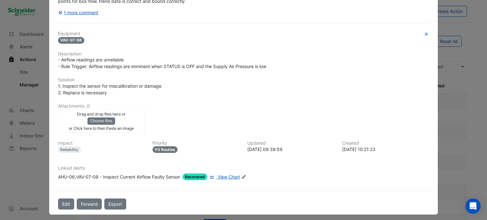
scroll to position [98, 0]
click at [254, 82] on div "1. Inspect the sensor for miscalibration or damage 2. Replace is necessary" at bounding box center [243, 88] width 371 height 13
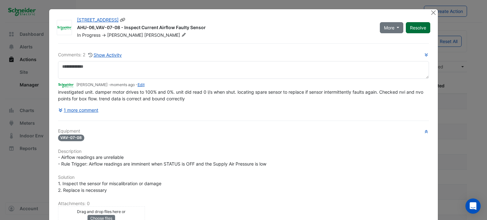
click at [423, 24] on button "Resolve" at bounding box center [418, 27] width 24 height 11
click at [430, 12] on button "Close" at bounding box center [433, 12] width 7 height 7
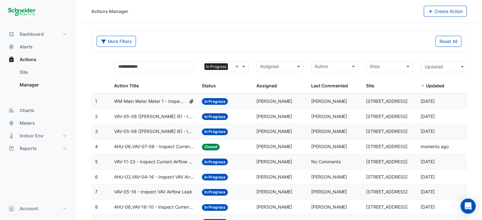
scroll to position [41, 0]
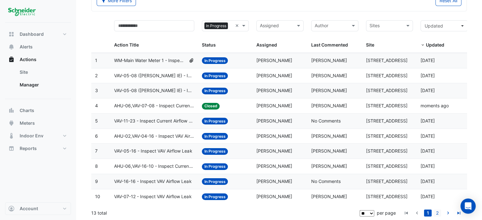
click at [436, 212] on link "2" at bounding box center [438, 213] width 8 height 7
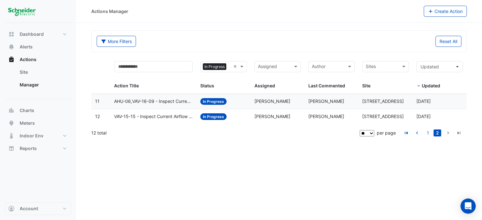
scroll to position [0, 0]
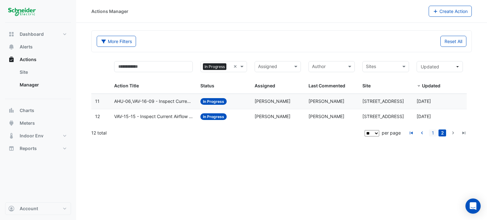
click at [435, 133] on link "1" at bounding box center [433, 133] width 8 height 7
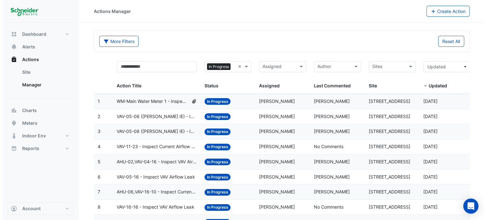
scroll to position [41, 0]
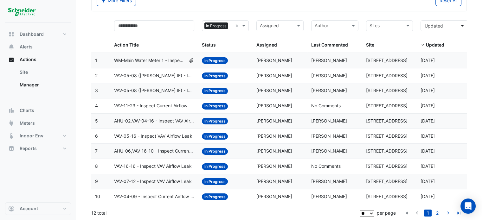
click at [215, 172] on datatable-body-cell "Status: In Progress" at bounding box center [225, 166] width 55 height 15
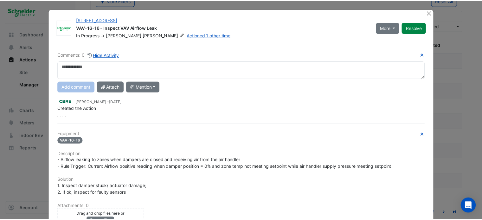
scroll to position [0, 0]
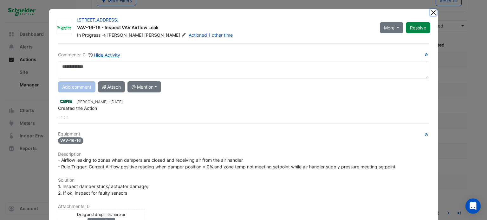
click at [430, 13] on button "Close" at bounding box center [433, 12] width 7 height 7
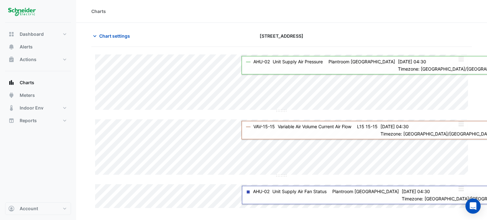
type input "**********"
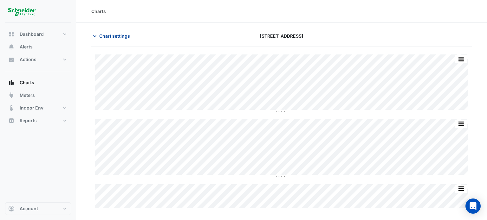
click at [103, 33] on span "Chart settings" at bounding box center [114, 36] width 31 height 7
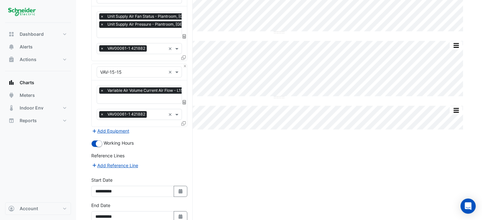
scroll to position [79, 0]
click at [181, 215] on icon "button" at bounding box center [181, 217] width 4 height 4
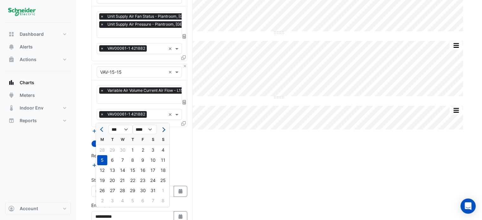
click at [166, 129] on button "Next month" at bounding box center [164, 130] width 8 height 10
select select "*"
click at [124, 189] on div "27" at bounding box center [123, 191] width 10 height 10
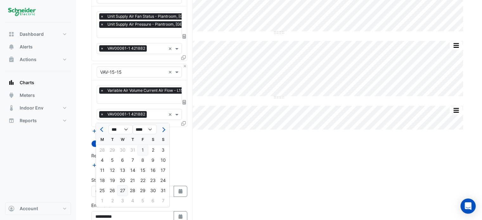
type input "**********"
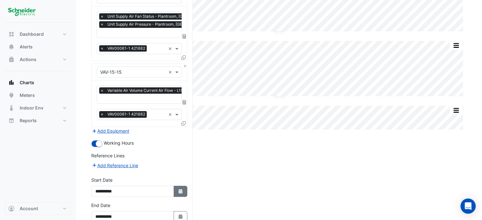
click at [181, 189] on icon "button" at bounding box center [181, 191] width 4 height 4
select select "*"
select select "****"
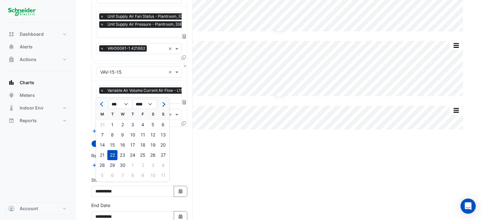
click at [163, 101] on button "Next month" at bounding box center [164, 104] width 8 height 10
select select "*"
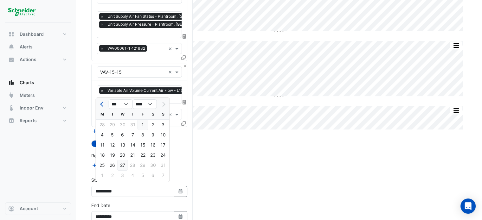
click at [123, 162] on div "27" at bounding box center [123, 165] width 10 height 10
type input "**********"
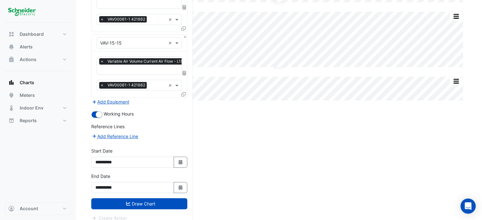
scroll to position [111, 0]
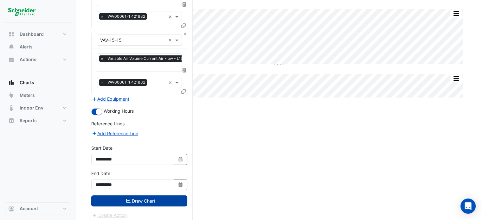
click at [148, 197] on button "Draw Chart" at bounding box center [139, 201] width 96 height 11
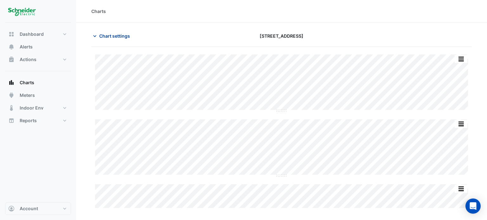
click at [98, 37] on button "Chart settings" at bounding box center [112, 35] width 43 height 11
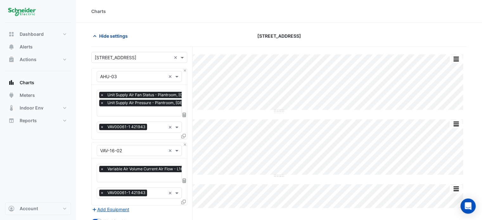
click at [98, 37] on button "Hide settings" at bounding box center [111, 35] width 41 height 11
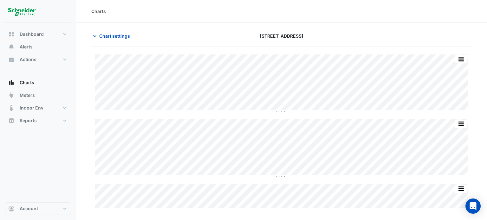
drag, startPoint x: 306, startPoint y: 37, endPoint x: 257, endPoint y: 38, distance: 48.8
click at [260, 38] on span "[STREET_ADDRESS]" at bounding box center [282, 36] width 44 height 7
drag, startPoint x: 256, startPoint y: 36, endPoint x: 319, endPoint y: 33, distance: 62.5
click at [319, 33] on div "[STREET_ADDRESS]" at bounding box center [281, 35] width 129 height 11
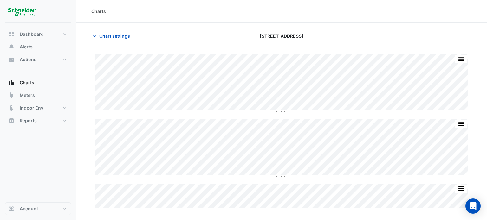
click at [319, 33] on div "[STREET_ADDRESS]" at bounding box center [281, 35] width 129 height 11
drag, startPoint x: 313, startPoint y: 36, endPoint x: 255, endPoint y: 35, distance: 58.0
click at [255, 35] on div "[STREET_ADDRESS]" at bounding box center [281, 35] width 129 height 11
drag, startPoint x: 255, startPoint y: 35, endPoint x: 307, endPoint y: 34, distance: 52.0
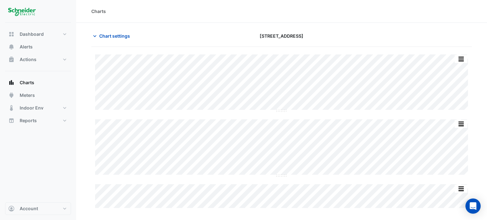
click at [307, 34] on div "[STREET_ADDRESS]" at bounding box center [281, 35] width 129 height 11
drag, startPoint x: 257, startPoint y: 35, endPoint x: 317, endPoint y: 36, distance: 60.3
click at [317, 36] on div "[STREET_ADDRESS]" at bounding box center [281, 35] width 129 height 11
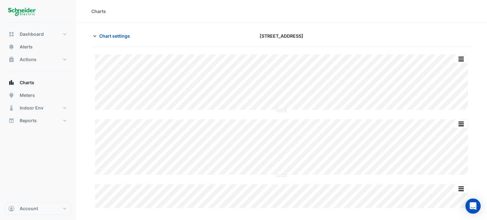
drag, startPoint x: 317, startPoint y: 36, endPoint x: 252, endPoint y: 34, distance: 65.3
click at [252, 34] on div "[STREET_ADDRESS]" at bounding box center [281, 35] width 129 height 11
drag, startPoint x: 256, startPoint y: 36, endPoint x: 318, endPoint y: 35, distance: 61.9
click at [318, 35] on div "[STREET_ADDRESS]" at bounding box center [281, 35] width 129 height 11
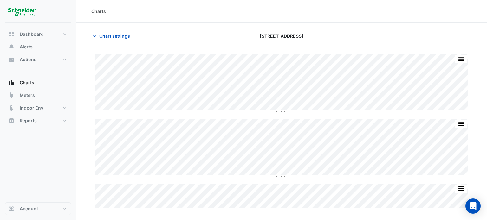
click at [318, 35] on div "[STREET_ADDRESS]" at bounding box center [281, 35] width 129 height 11
drag, startPoint x: 318, startPoint y: 35, endPoint x: 254, endPoint y: 36, distance: 64.4
click at [254, 36] on div "[STREET_ADDRESS]" at bounding box center [281, 35] width 129 height 11
drag, startPoint x: 257, startPoint y: 35, endPoint x: 310, endPoint y: 33, distance: 53.3
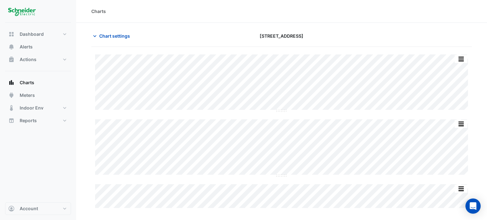
click at [310, 33] on div "[STREET_ADDRESS]" at bounding box center [281, 35] width 129 height 11
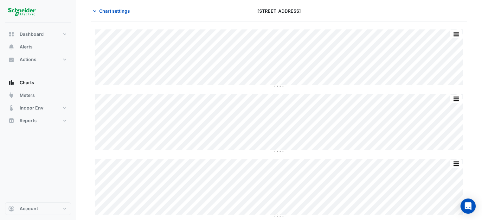
type input "**********"
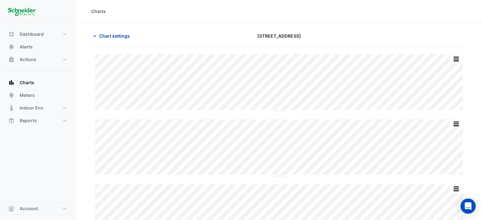
click at [101, 34] on span "Chart settings" at bounding box center [114, 36] width 31 height 7
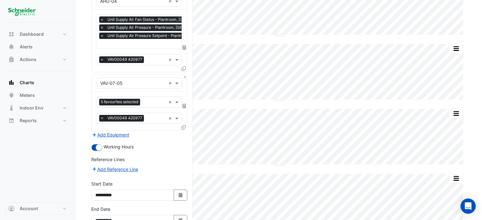
scroll to position [119, 0]
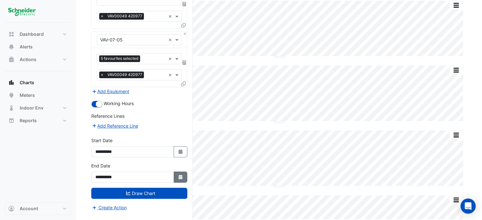
click at [180, 179] on button "Select Date" at bounding box center [181, 177] width 14 height 11
select select "*"
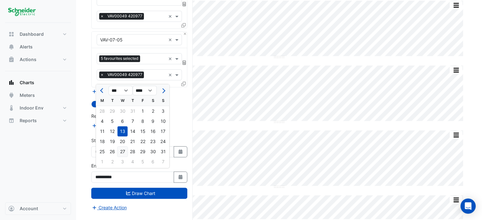
click at [126, 151] on div "27" at bounding box center [123, 152] width 10 height 10
type input "**********"
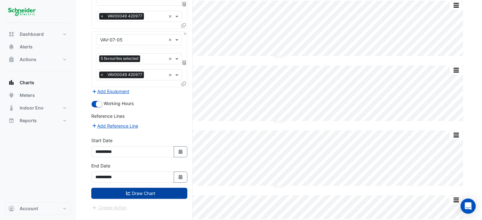
click at [140, 191] on button "Draw Chart" at bounding box center [139, 193] width 96 height 11
